Goal: Find specific page/section: Find specific page/section

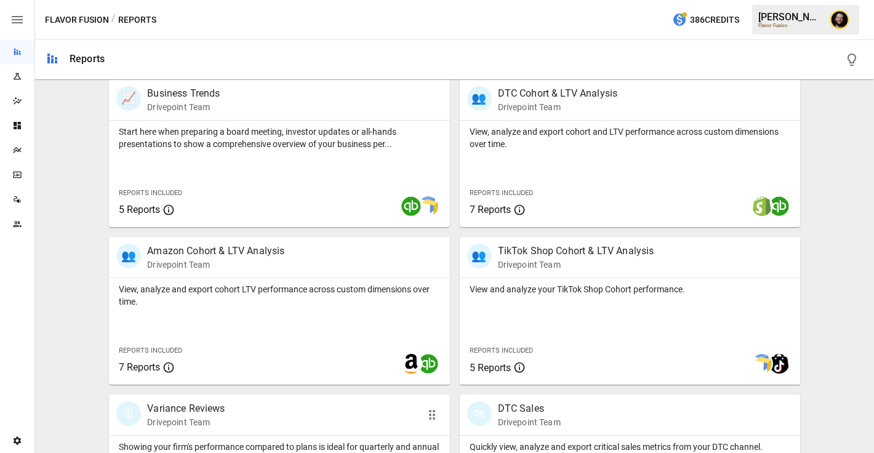
scroll to position [387, 0]
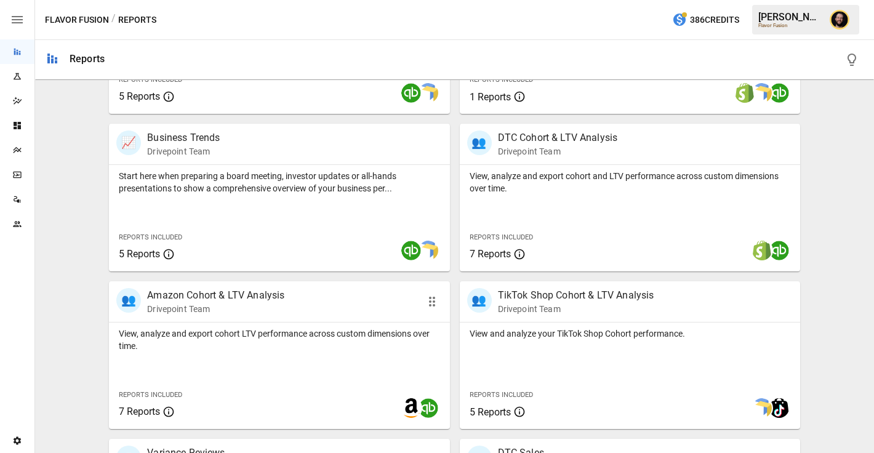
scroll to position [536, 0]
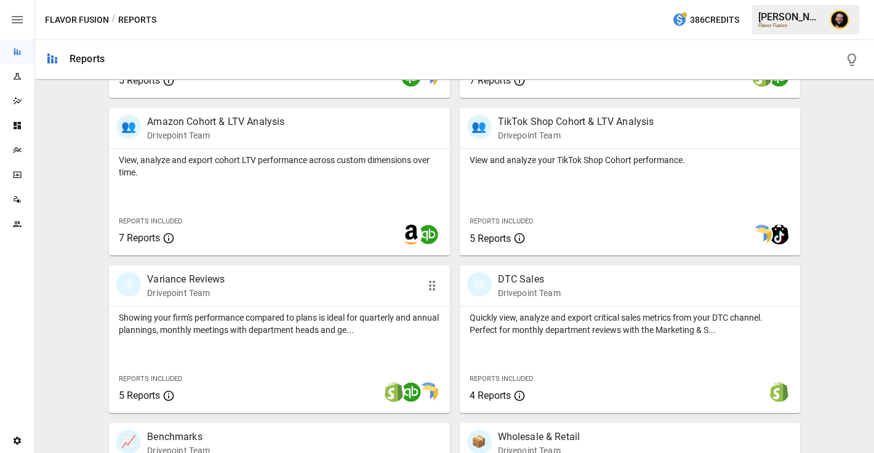
click at [279, 284] on div "🗓 Variance Reviews Drivepoint Team" at bounding box center [251, 285] width 271 height 27
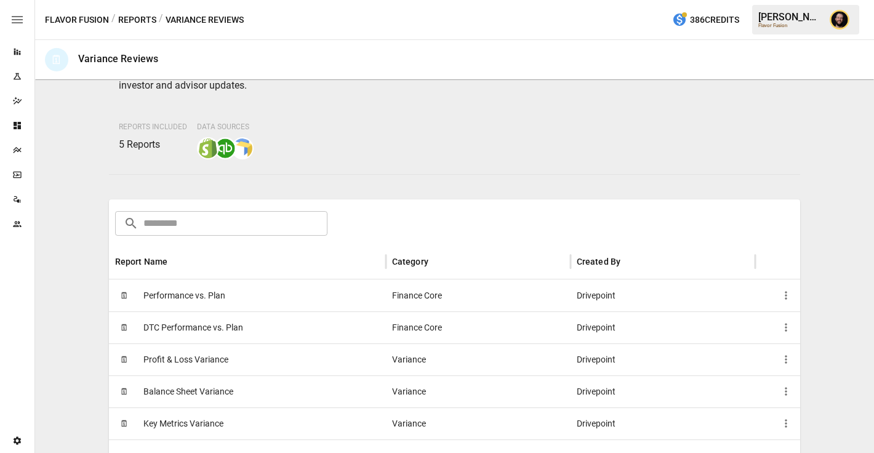
scroll to position [148, 0]
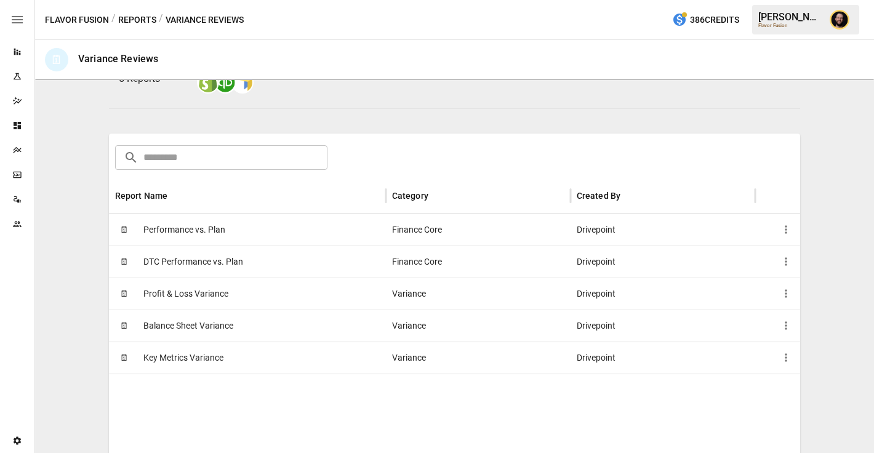
click at [220, 233] on span "Performance vs. Plan" at bounding box center [184, 229] width 82 height 31
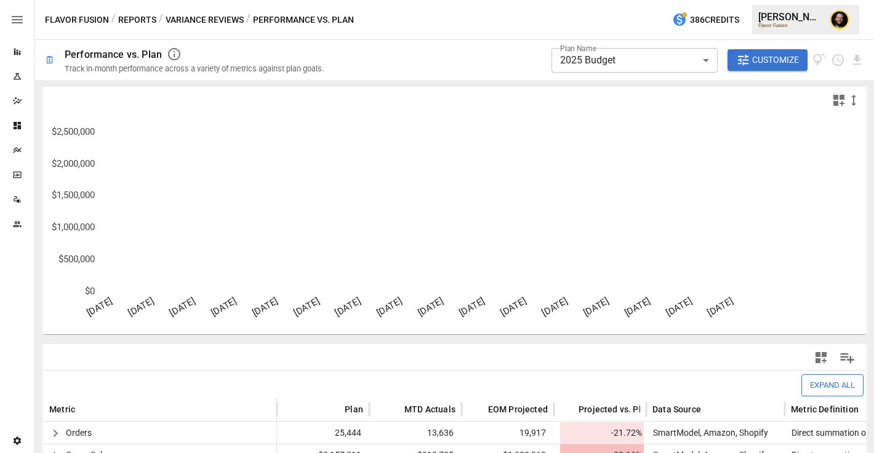
scroll to position [169, 0]
